Goal: Transaction & Acquisition: Obtain resource

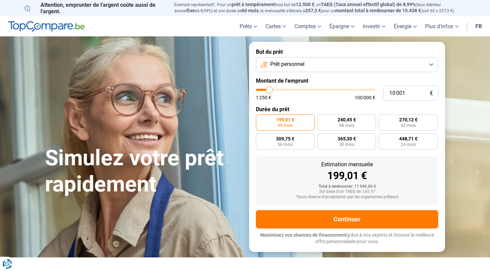
click at [283, 63] on span "Prêt personnel" at bounding box center [287, 64] width 34 height 7
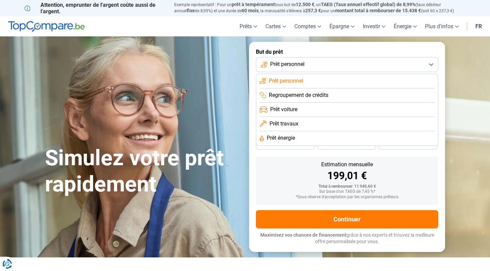
click at [284, 120] on span "Prêt travaux" at bounding box center [283, 123] width 29 height 7
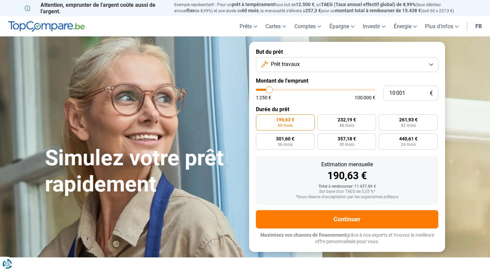
type input "9 750"
type input "9750"
type input "10 250"
type input "10250"
type input "10 500"
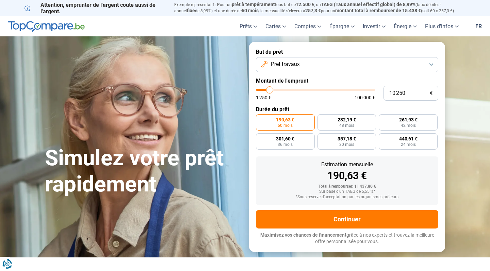
type input "10500"
type input "10 750"
type input "10750"
type input "11 250"
type input "11250"
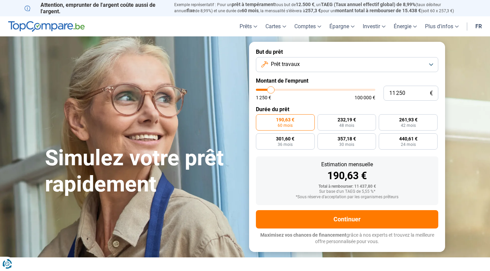
type input "12 000"
type input "12000"
type input "13 250"
type input "13250"
type input "14 250"
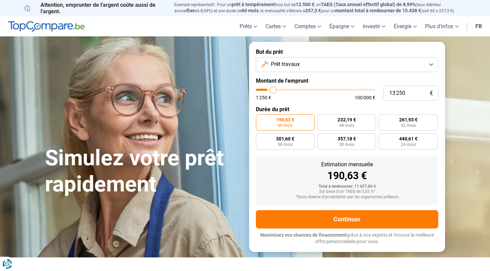
type input "14250"
type input "15 750"
type input "15750"
type input "17 000"
type input "17000"
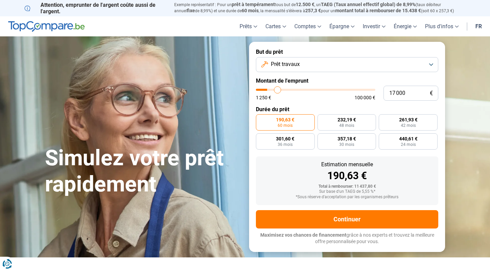
type input "18 250"
type input "18250"
type input "19 500"
type input "19500"
type input "20 500"
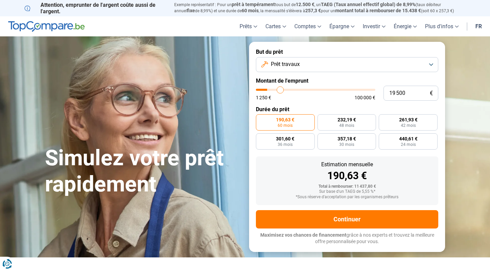
type input "20500"
type input "21 500"
type input "21500"
type input "22 500"
type input "22500"
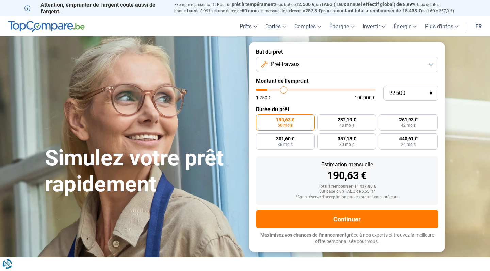
type input "23 500"
type input "23500"
type input "24 500"
type input "24500"
type input "25 500"
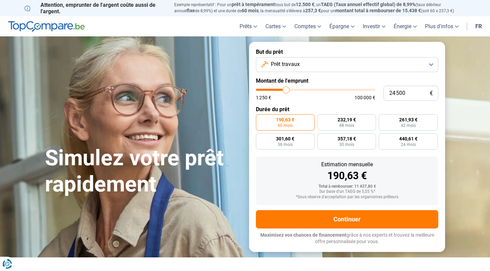
type input "25500"
type input "26 500"
type input "26500"
type input "27 500"
type input "27500"
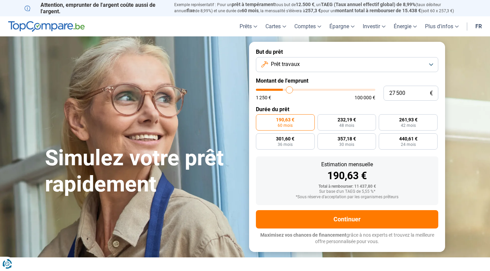
type input "28 500"
type input "28500"
type input "29 500"
type input "29500"
type input "30 250"
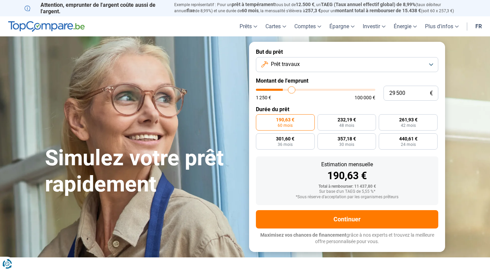
type input "30250"
type input "31 250"
type input "31250"
type input "31 750"
type input "31750"
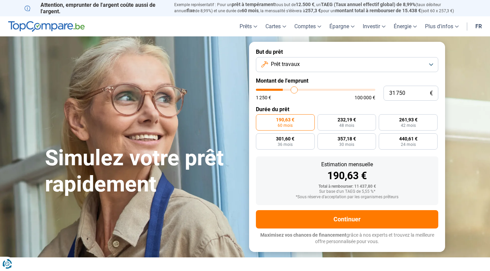
type input "32 750"
type input "32750"
type input "33 250"
type input "33250"
type input "34 250"
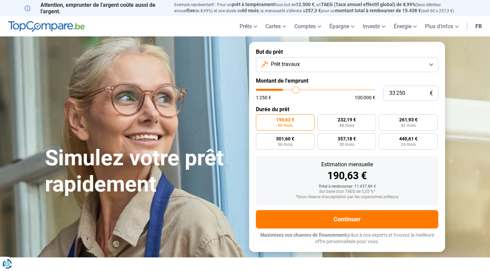
type input "34250"
type input "34 750"
type input "34750"
type input "35 500"
type input "35500"
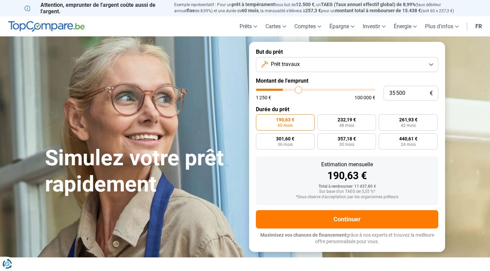
type input "36 000"
type input "36000"
type input "36 250"
type input "36250"
type input "37 000"
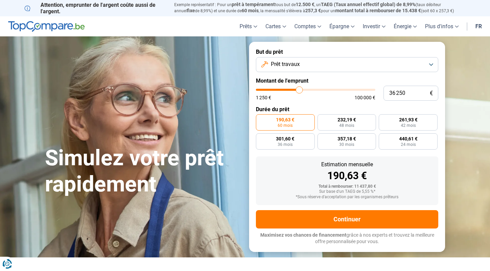
type input "37000"
type input "37 250"
type input "37250"
type input "37 500"
type input "37500"
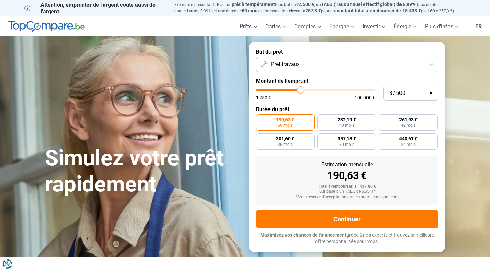
type input "37 750"
type input "37750"
type input "38 000"
type input "38000"
type input "37 750"
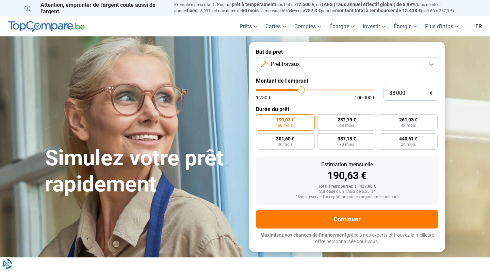
type input "37750"
type input "37 500"
type input "37500"
type input "37 250"
type input "37250"
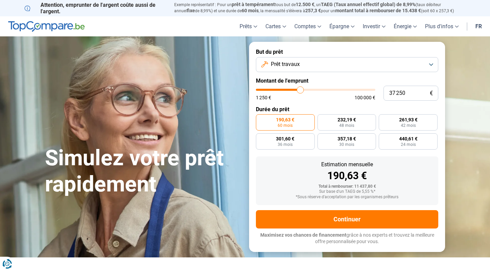
type input "37 000"
type input "37000"
type input "36 250"
type input "36250"
type input "36 000"
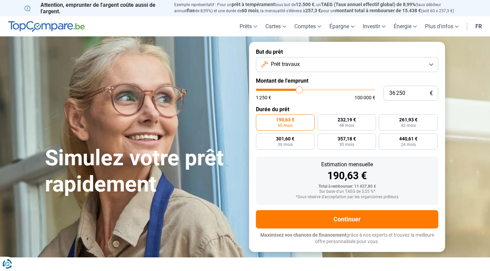
type input "36000"
type input "35 750"
type input "35750"
type input "35 500"
type input "35500"
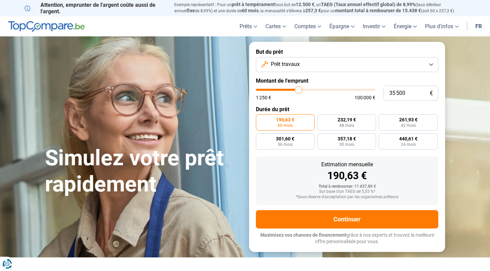
type input "35 000"
type input "35000"
type input "35 500"
drag, startPoint x: 269, startPoint y: 88, endPoint x: 298, endPoint y: 90, distance: 29.0
type input "35500"
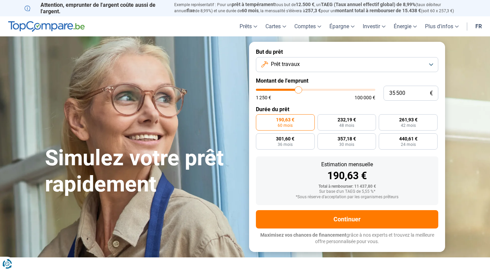
click at [298, 90] on input "range" at bounding box center [315, 90] width 119 height 2
radio input "false"
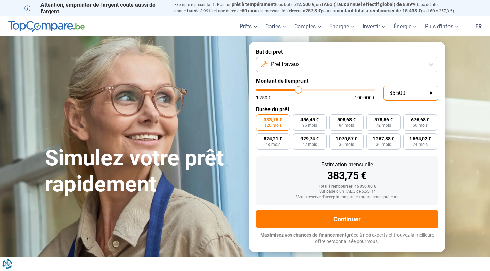
click at [411, 90] on input "35 500" at bounding box center [410, 93] width 55 height 15
type input "3 550"
type input "3500"
type input "355"
type input "1250"
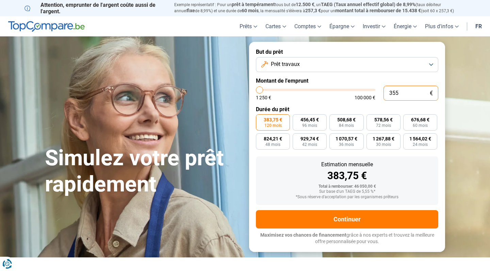
type input "35"
type input "1250"
type input "350"
type input "1250"
type input "3 500"
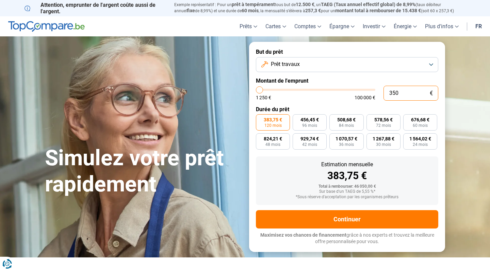
type input "3500"
type input "35 000"
type input "35000"
click at [339, 108] on label "Durée du prêt" at bounding box center [347, 109] width 182 height 6
click at [298, 103] on form "But du prêt Prêt travaux Montant de l'emprunt 35 000 € 1 250 € 100 000 € Durée …" at bounding box center [347, 147] width 196 height 210
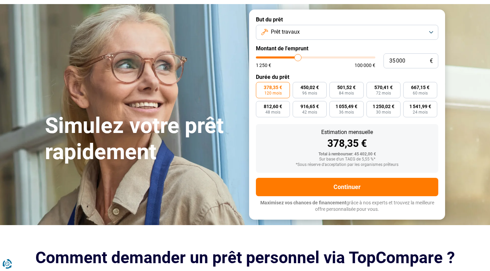
scroll to position [43, 0]
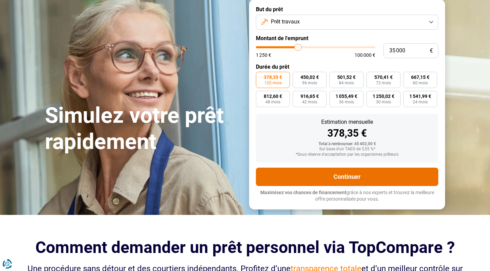
click at [339, 176] on button "Continuer" at bounding box center [347, 177] width 182 height 18
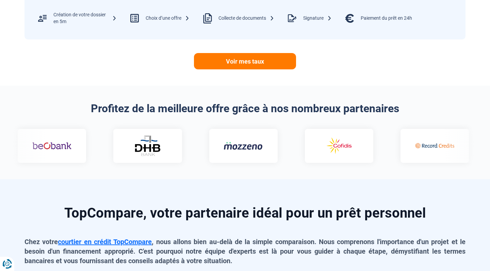
scroll to position [343, 0]
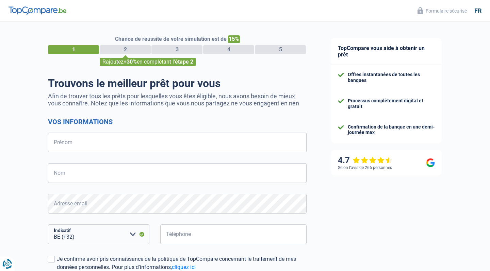
select select "32"
